Goal: Check status: Check status

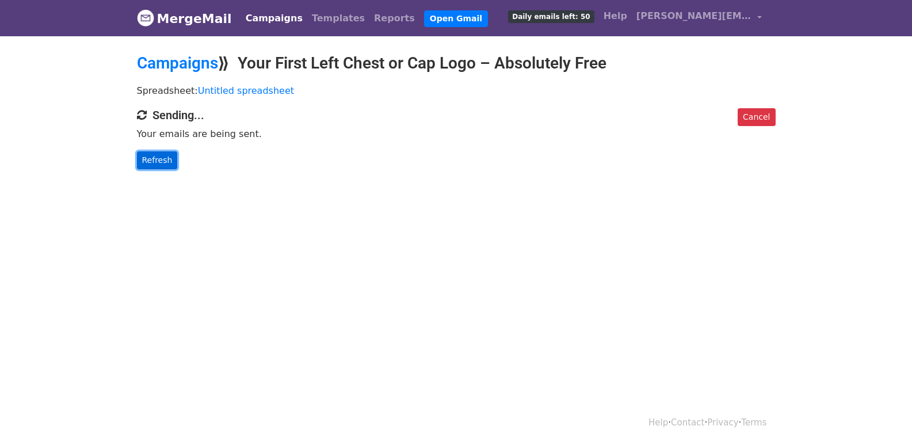
click at [149, 166] on link "Refresh" at bounding box center [157, 160] width 41 height 18
click at [153, 151] on link "Refresh" at bounding box center [157, 160] width 41 height 18
click at [166, 154] on link "Refresh" at bounding box center [157, 160] width 41 height 18
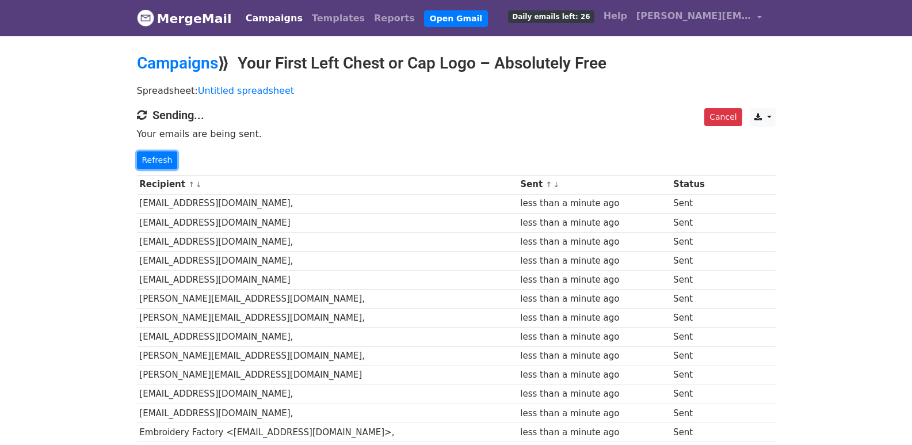
click at [162, 153] on link "Refresh" at bounding box center [157, 160] width 41 height 18
